Goal: Obtain resource: Download file/media

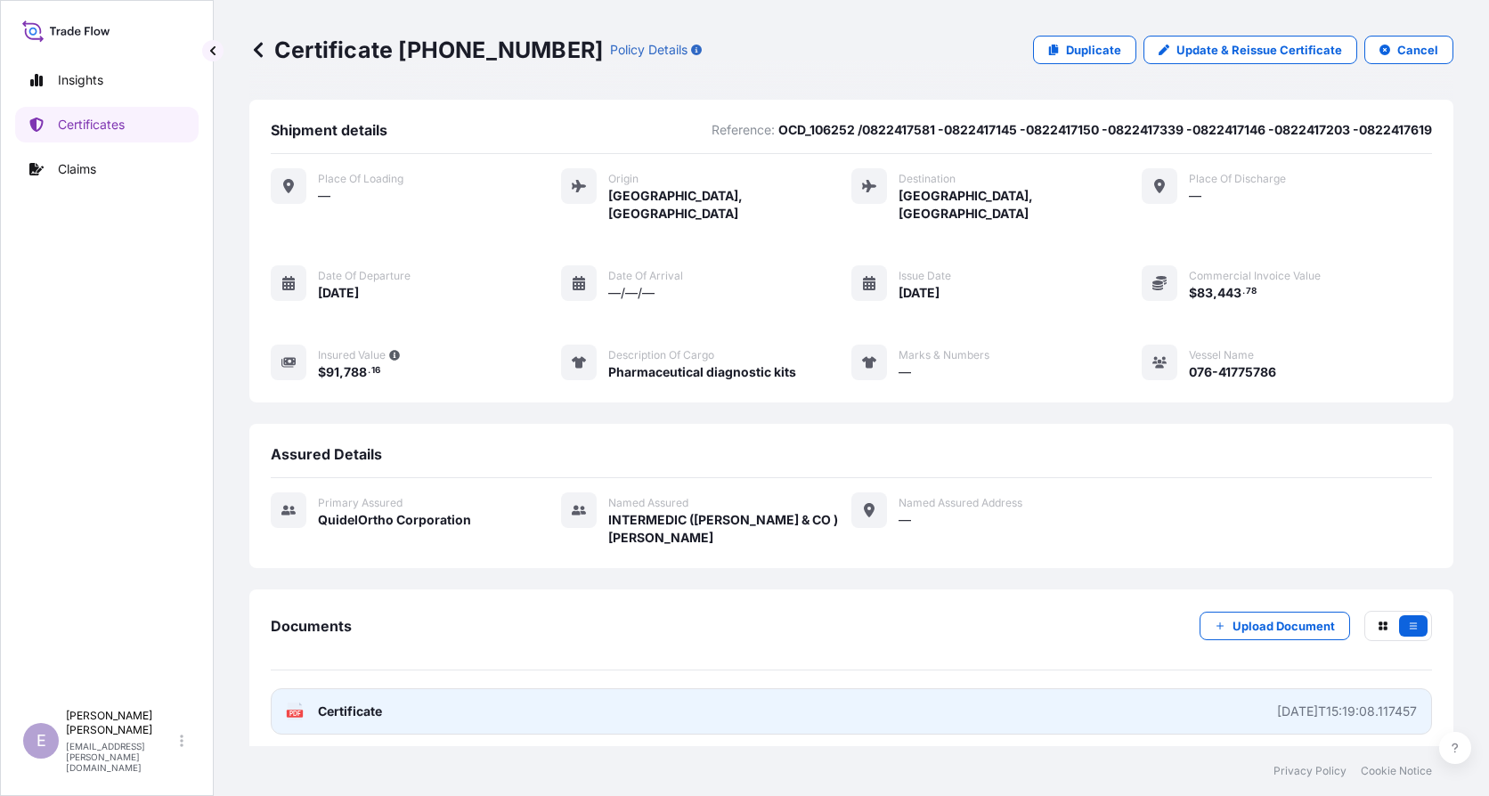
click at [381, 702] on span "Certificate" at bounding box center [350, 711] width 64 height 18
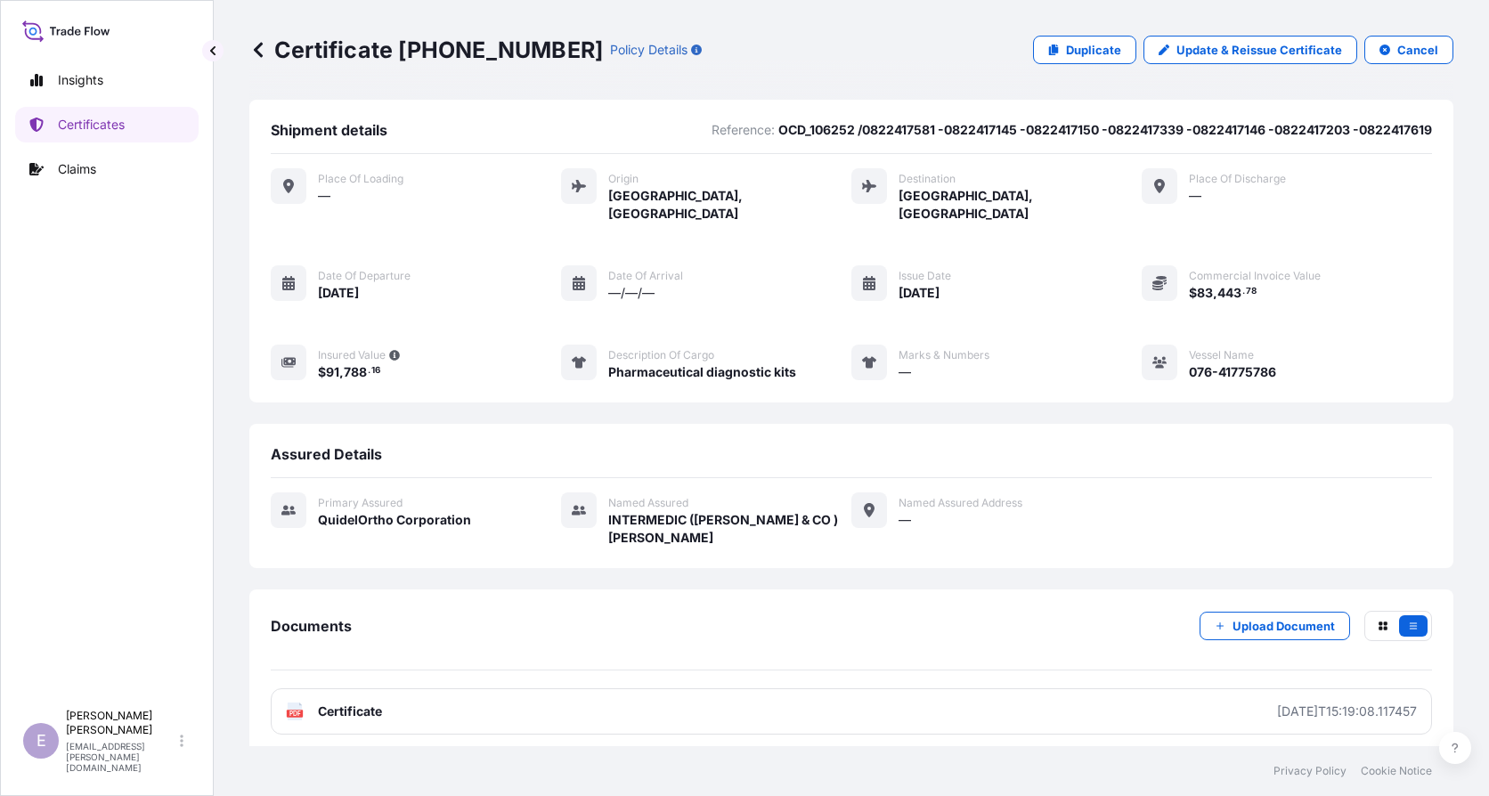
click at [870, 137] on p "OCD_106252 /0822417581 -0822417145 -0822417150 -0822417339 -0822417146 -0822417…" at bounding box center [1104, 130] width 653 height 18
click at [869, 134] on p "OCD_106252 /0822417581 -0822417145 -0822417150 -0822417339 -0822417146 -0822417…" at bounding box center [1104, 130] width 653 height 18
copy p "0822417581"
click at [907, 134] on p "OCD_106252 /0822417581 -0822417145 -0822417150 -0822417339 -0822417146 -0822417…" at bounding box center [1104, 130] width 653 height 18
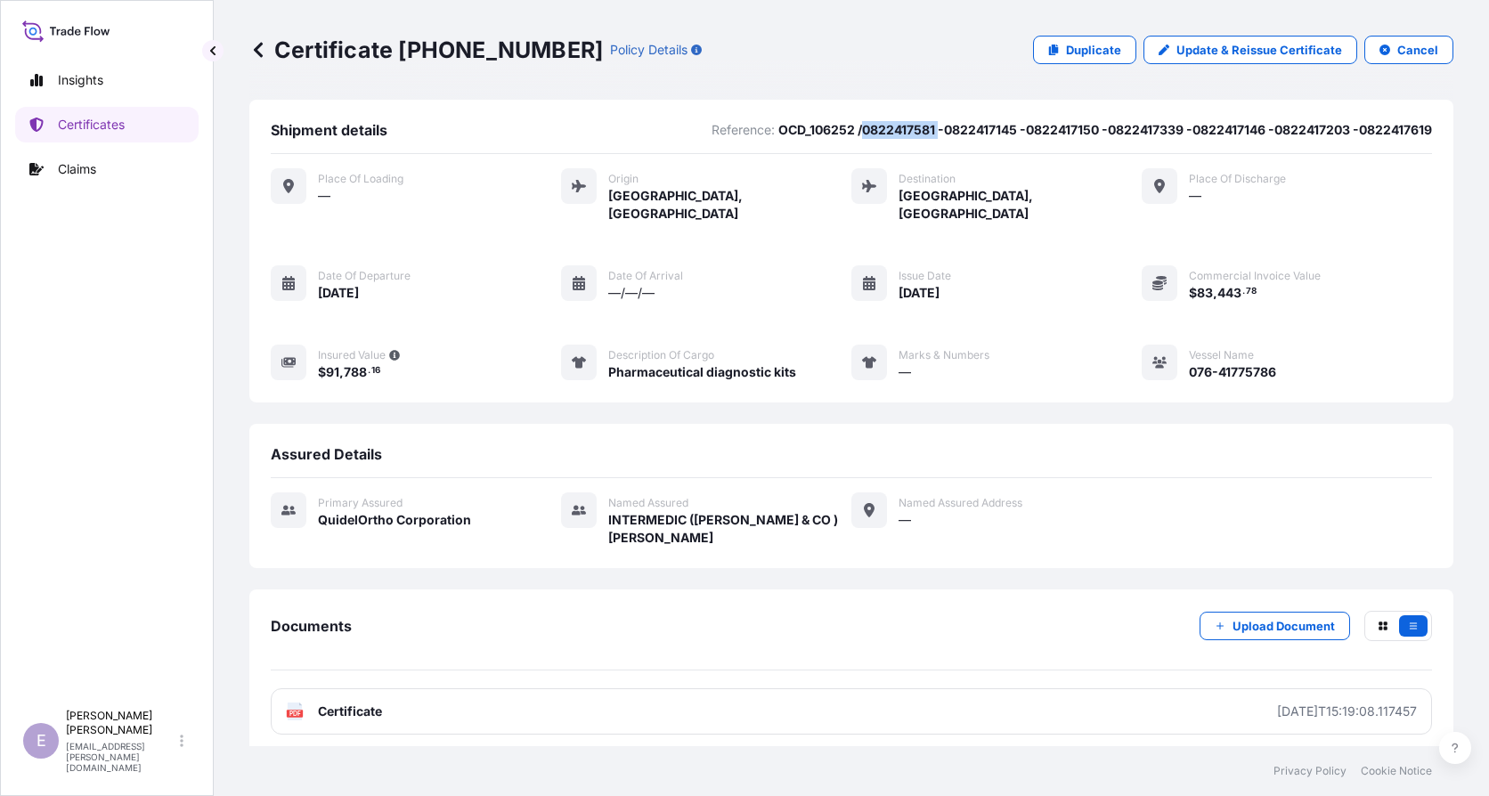
click at [907, 134] on p "OCD_106252 /0822417581 -0822417145 -0822417150 -0822417339 -0822417146 -0822417…" at bounding box center [1104, 130] width 653 height 18
